Goal: Navigation & Orientation: Find specific page/section

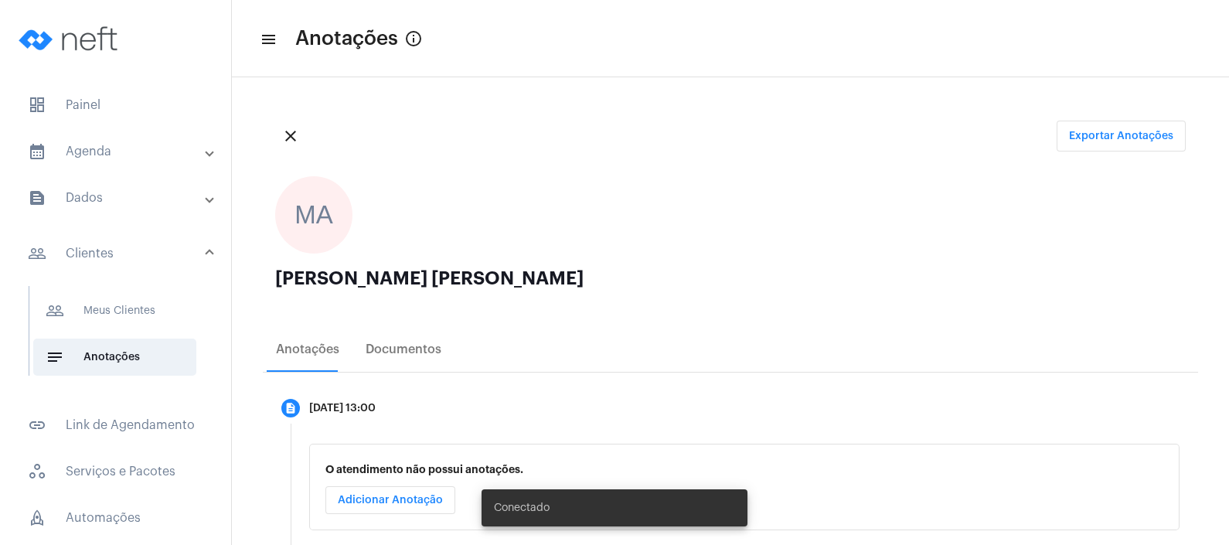
scroll to position [38, 0]
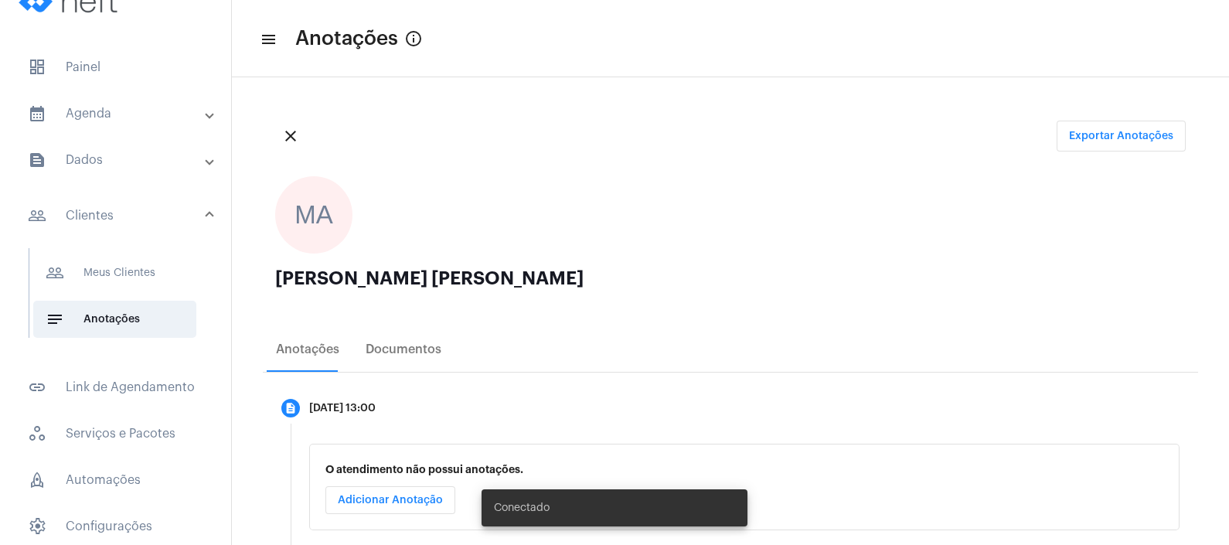
click at [142, 151] on mat-panel-title "text_snippet_outlined Dados" at bounding box center [117, 160] width 179 height 19
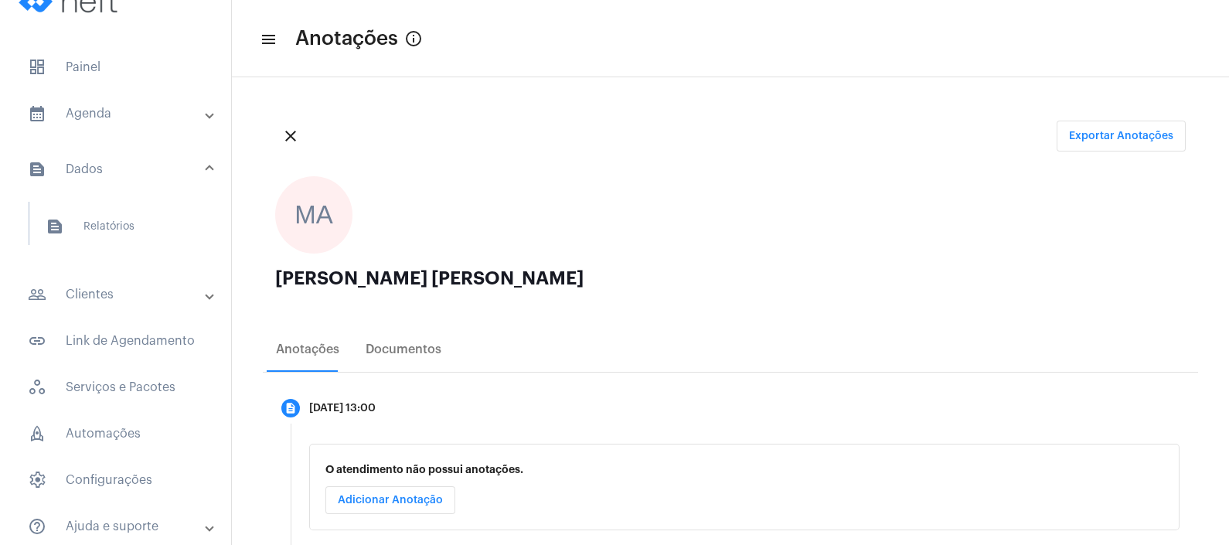
click at [148, 160] on mat-panel-title "text_snippet_outlined Dados" at bounding box center [117, 169] width 179 height 19
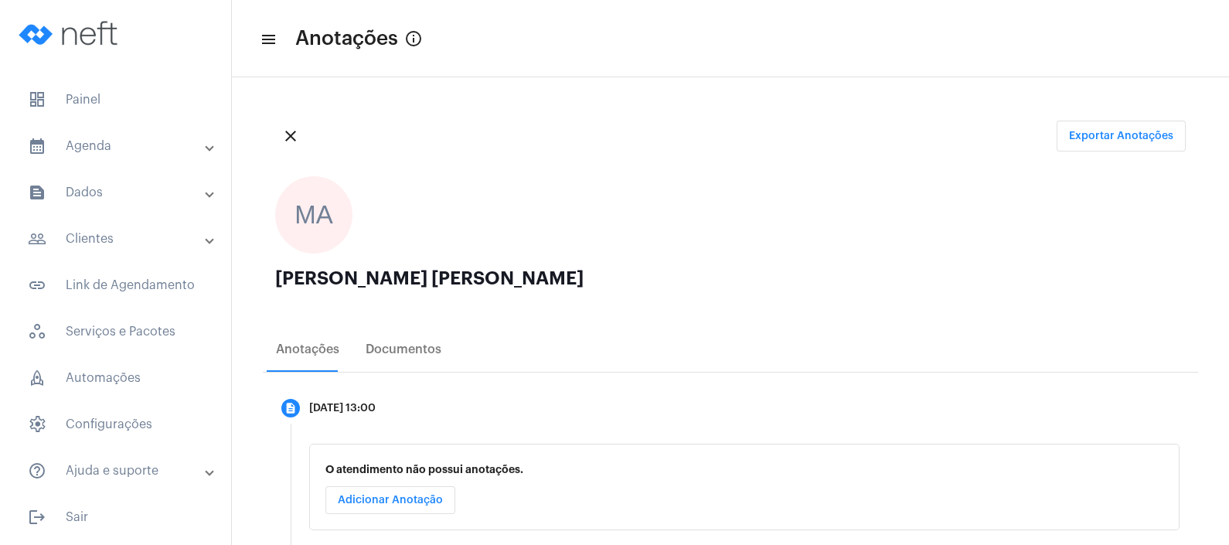
scroll to position [0, 0]
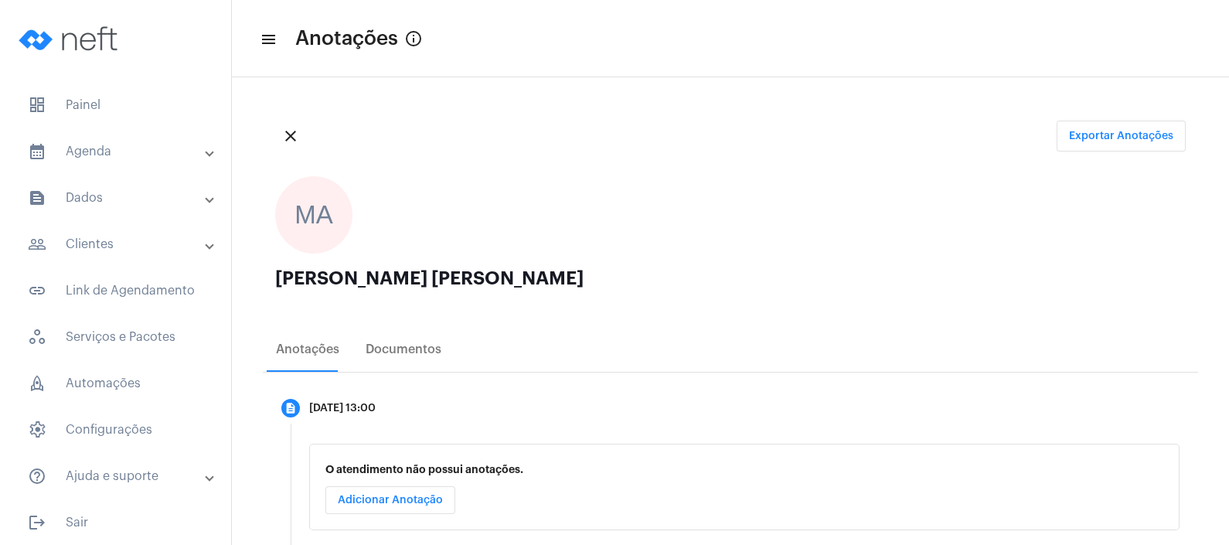
click at [135, 179] on mat-expansion-panel-header "text_snippet_outlined Dados" at bounding box center [120, 197] width 222 height 37
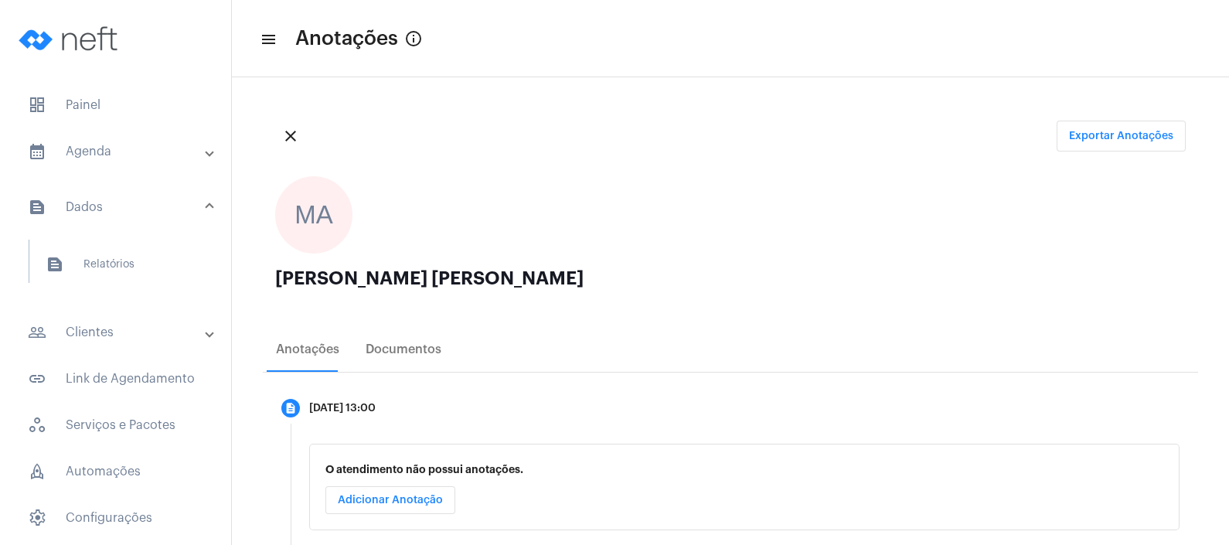
click at [120, 323] on mat-panel-title "people_outline Clientes" at bounding box center [117, 332] width 179 height 19
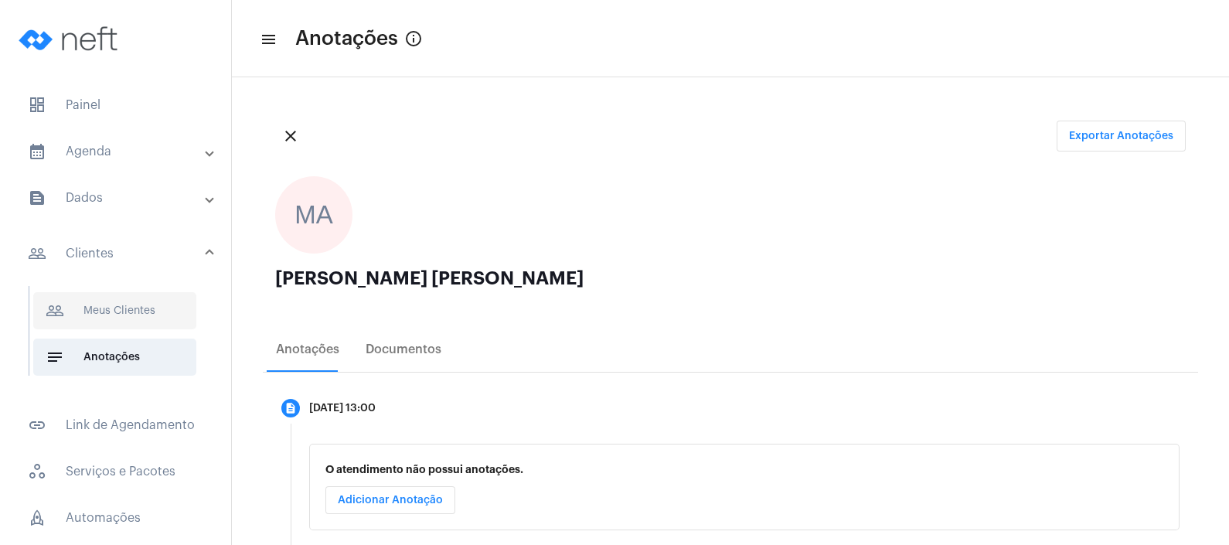
click at [155, 292] on span "people_outline Meus Clientes" at bounding box center [114, 310] width 163 height 37
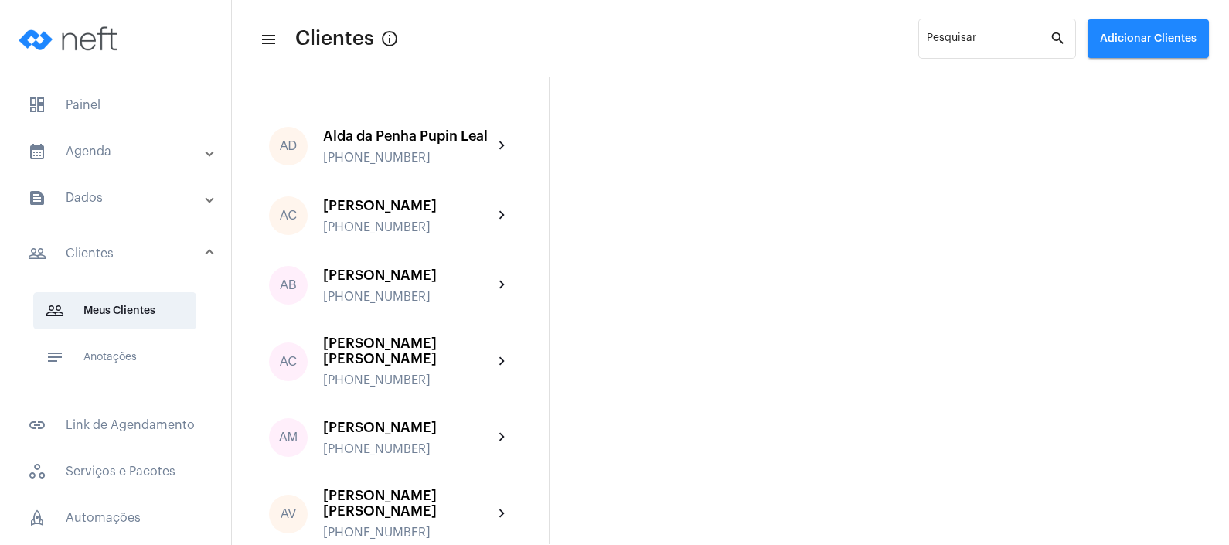
click at [128, 133] on mat-expansion-panel-header "calendar_month_outlined Agenda" at bounding box center [120, 151] width 222 height 37
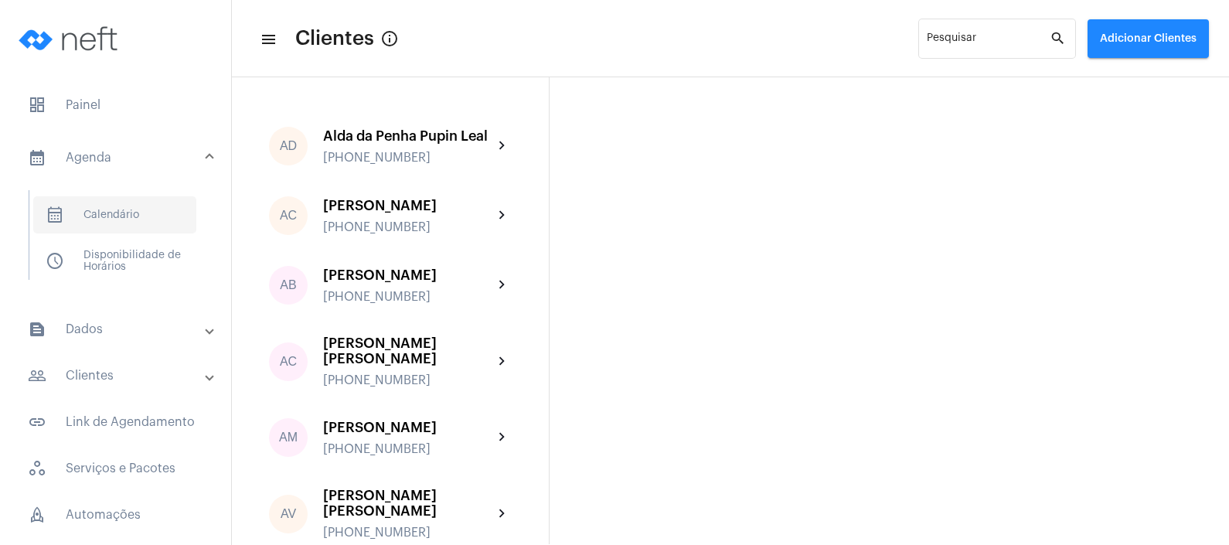
click at [128, 196] on span "calendar_month_outlined Calendário" at bounding box center [114, 214] width 163 height 37
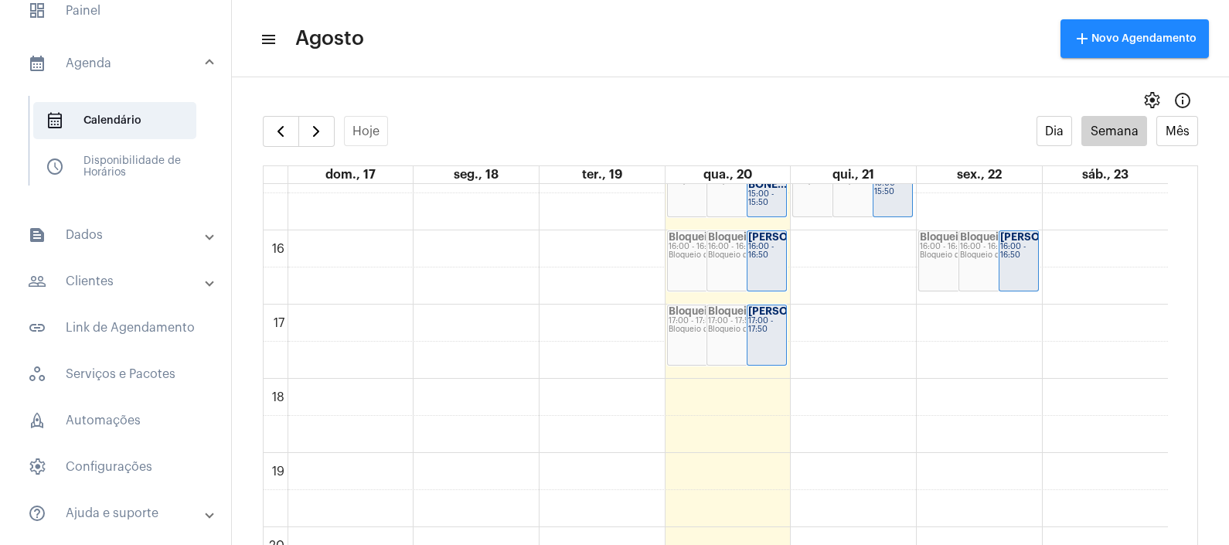
scroll to position [1164, 0]
